Goal: Information Seeking & Learning: Learn about a topic

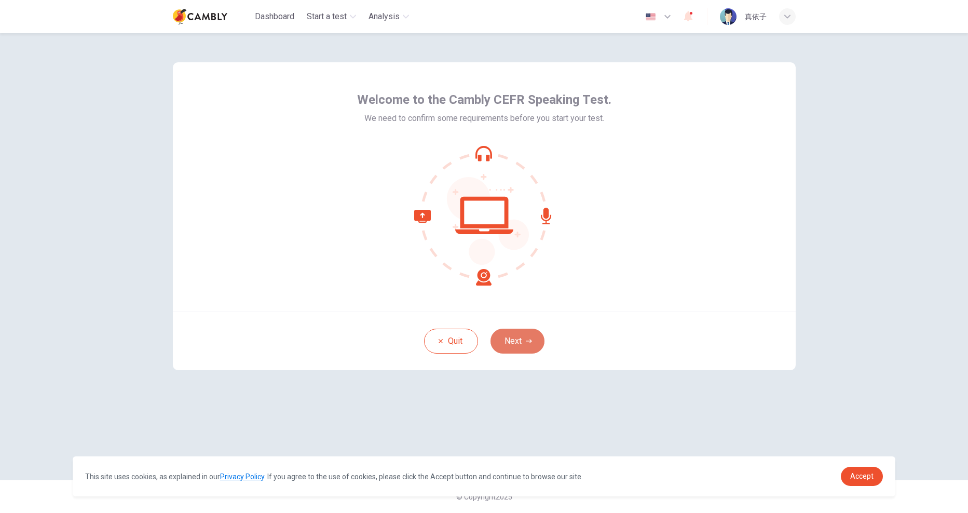
click at [512, 346] on button "Next" at bounding box center [517, 340] width 54 height 25
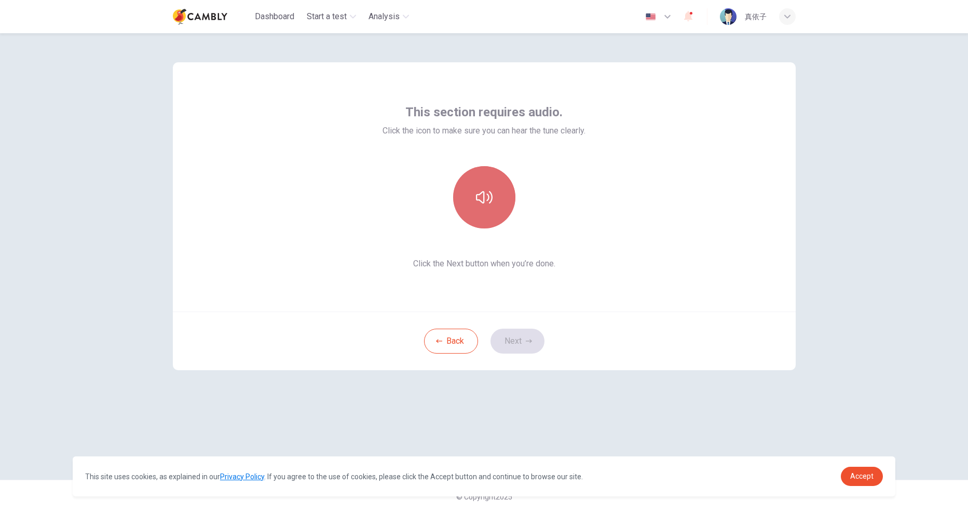
click at [479, 212] on button "button" at bounding box center [484, 197] width 62 height 62
drag, startPoint x: 528, startPoint y: 347, endPoint x: 513, endPoint y: 358, distance: 19.0
click at [529, 347] on button "Next" at bounding box center [517, 340] width 54 height 25
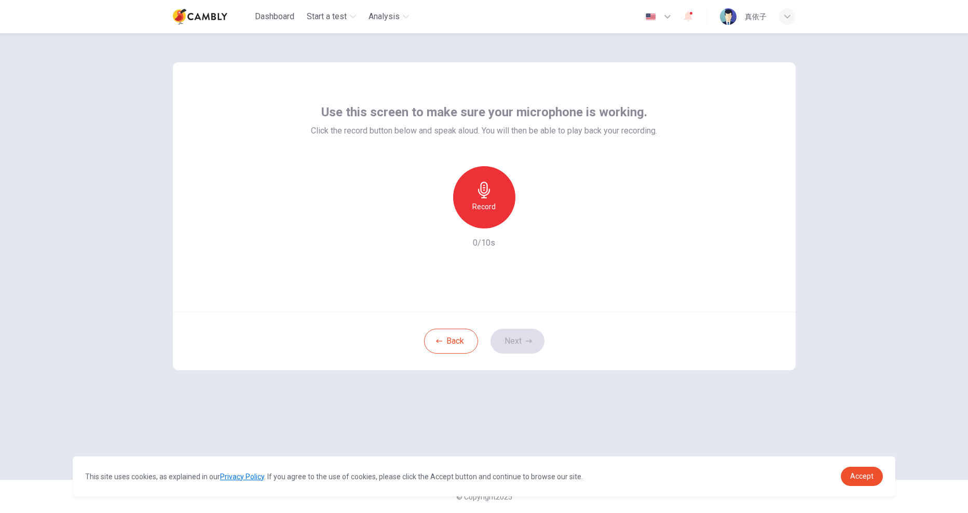
click at [495, 203] on h6 "Record" at bounding box center [483, 206] width 23 height 12
click at [522, 343] on button "Next" at bounding box center [517, 340] width 54 height 25
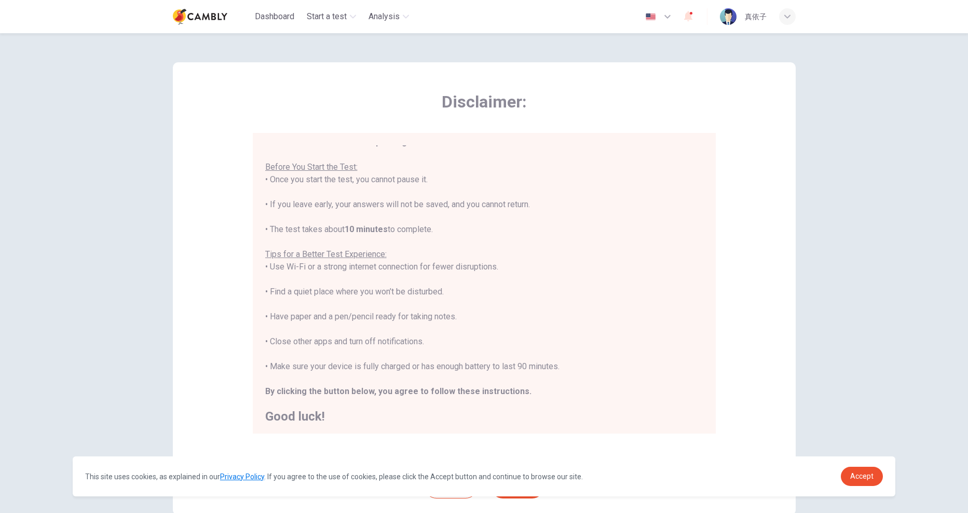
scroll to position [12, 0]
click at [866, 478] on span "Accept" at bounding box center [861, 476] width 23 height 8
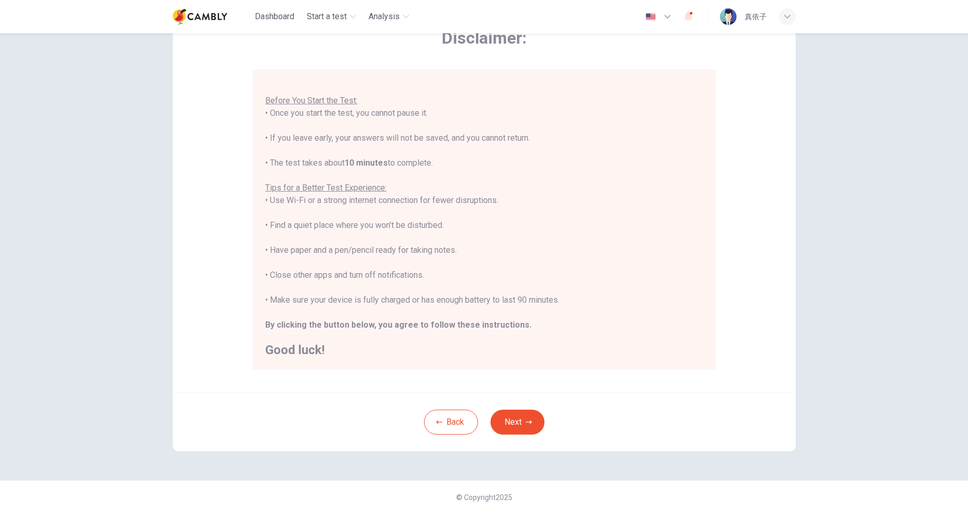
scroll to position [64, 0]
click at [526, 421] on icon "button" at bounding box center [529, 421] width 6 height 6
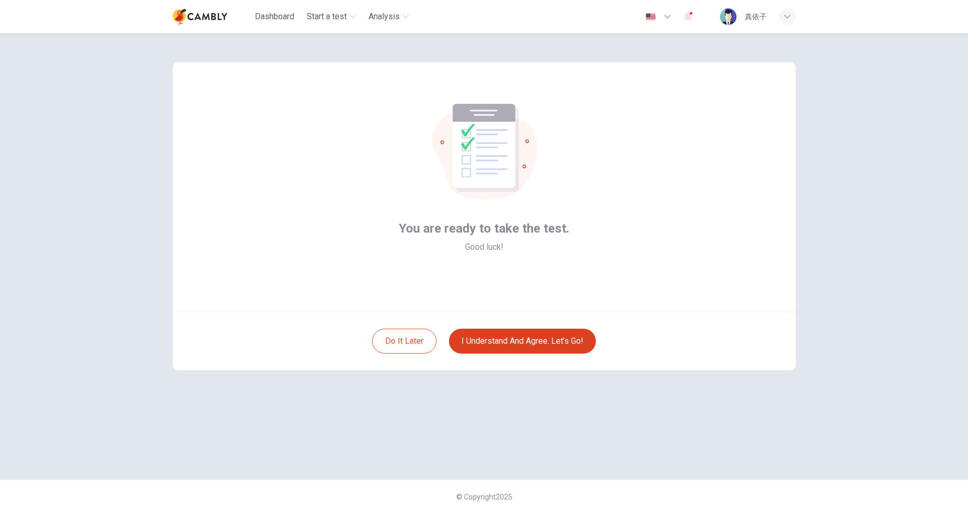
scroll to position [0, 0]
click at [533, 339] on button "I understand and agree. Let’s go!" at bounding box center [522, 340] width 147 height 25
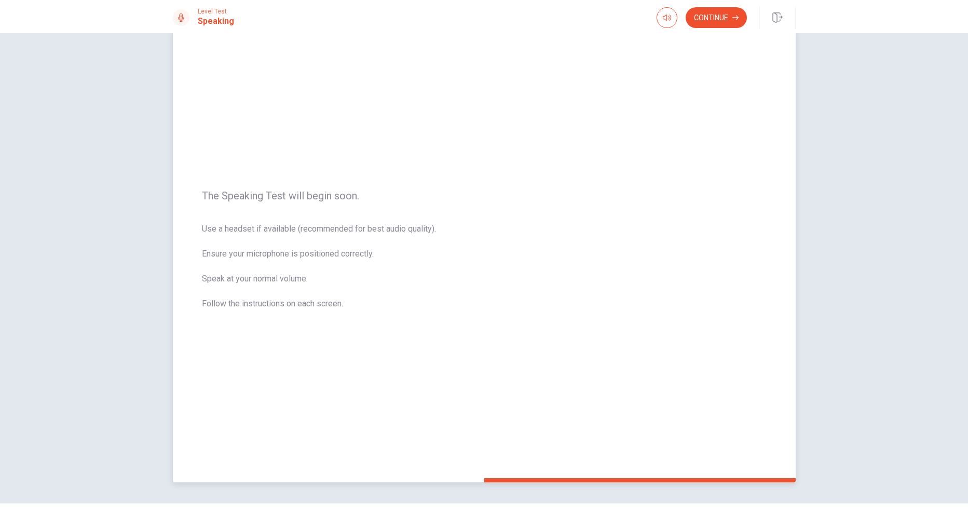
scroll to position [48, 0]
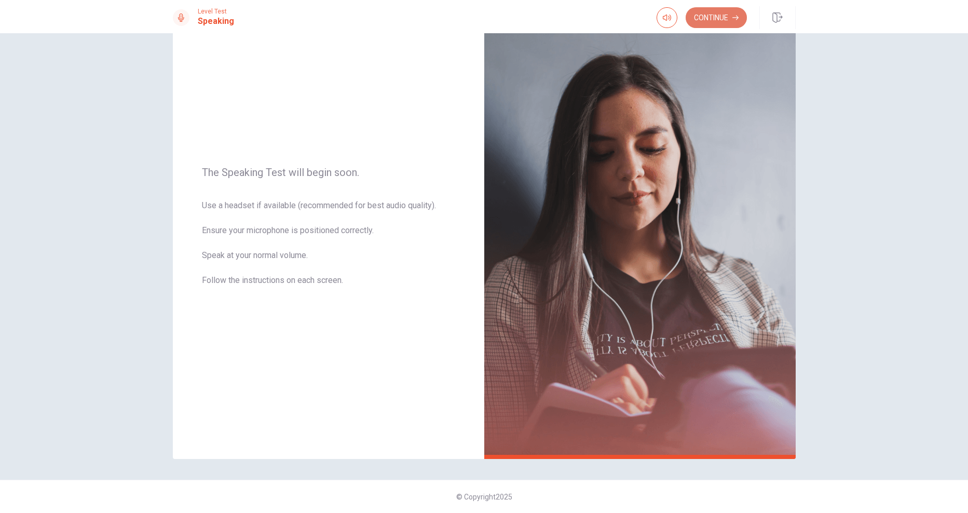
click at [723, 22] on button "Continue" at bounding box center [715, 17] width 61 height 21
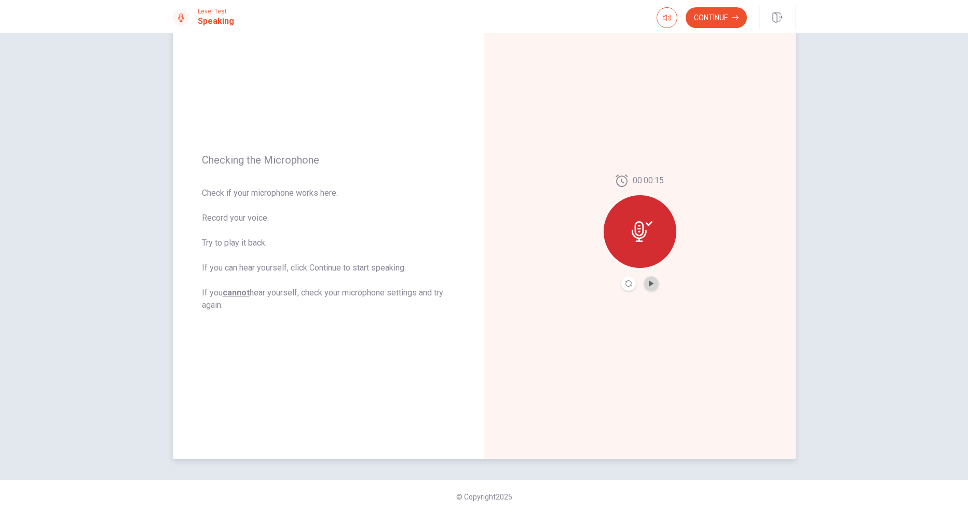
click at [646, 286] on button "Play Audio" at bounding box center [651, 283] width 15 height 15
click at [645, 286] on button "Pause Audio" at bounding box center [651, 283] width 15 height 15
click at [721, 16] on button "Continue" at bounding box center [715, 17] width 61 height 21
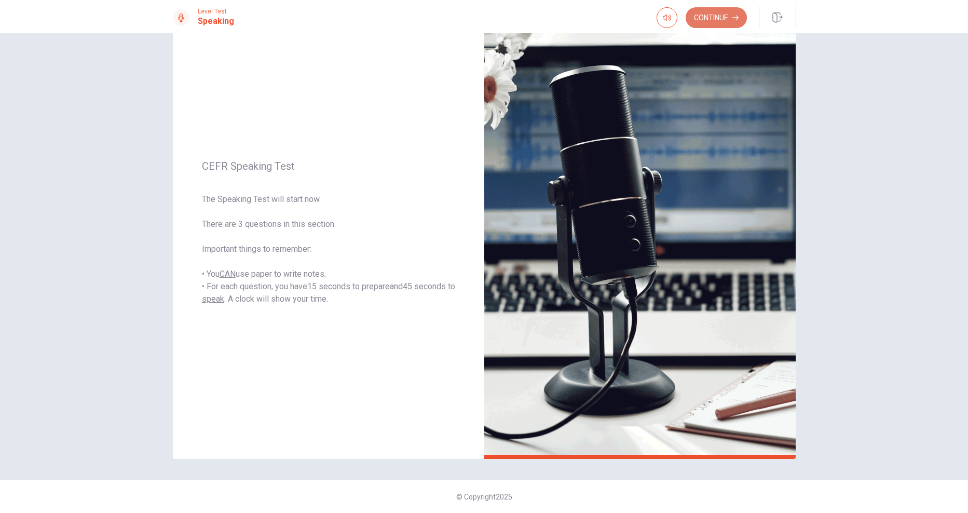
click at [698, 20] on button "Continue" at bounding box center [715, 17] width 61 height 21
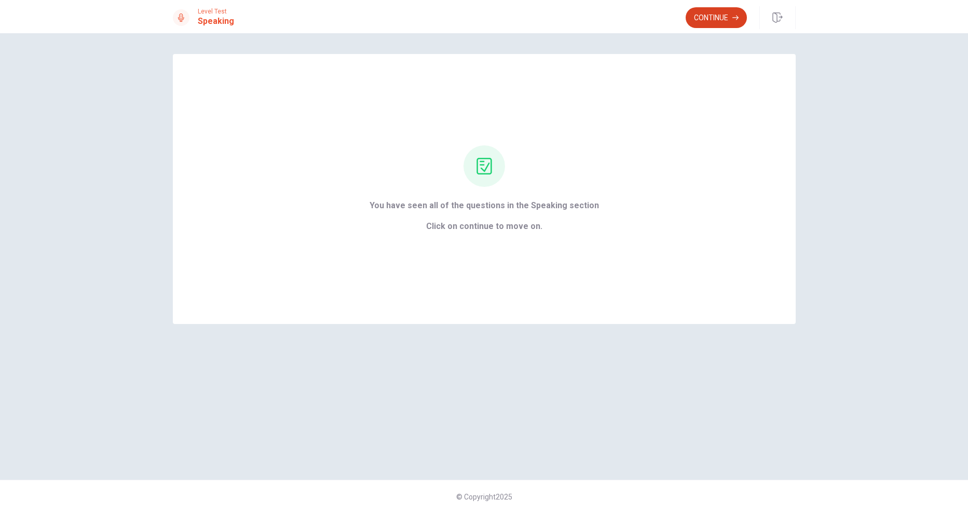
click at [722, 23] on button "Continue" at bounding box center [715, 17] width 61 height 21
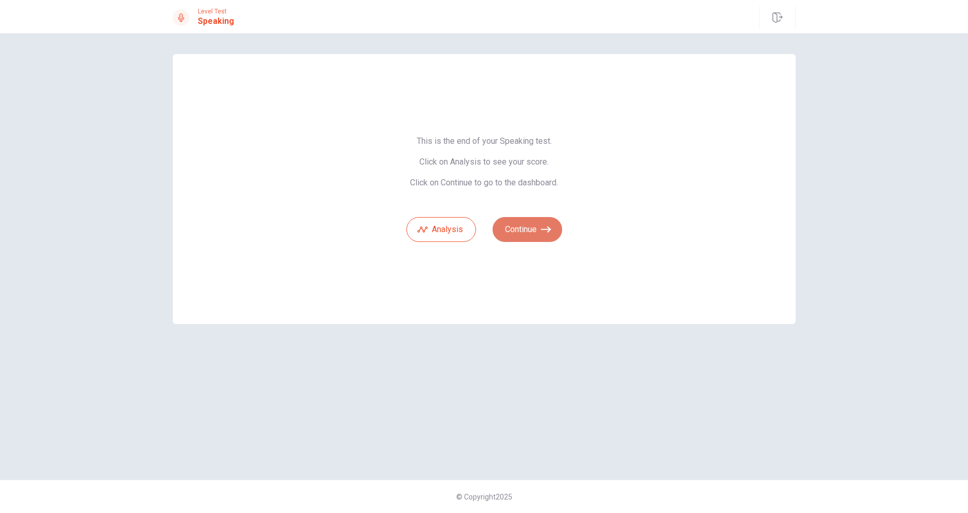
click at [524, 229] on button "Continue" at bounding box center [527, 229] width 70 height 25
